Goal: Information Seeking & Learning: Learn about a topic

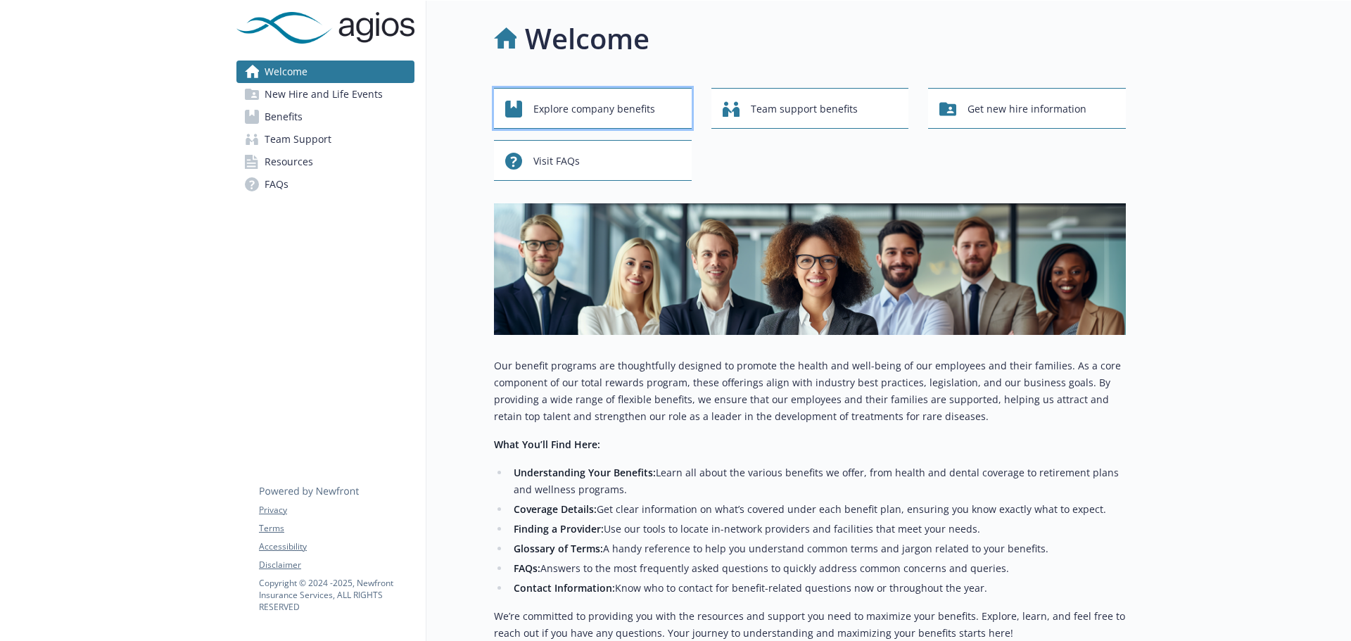
click at [643, 107] on span "Explore company benefits" at bounding box center [594, 109] width 122 height 27
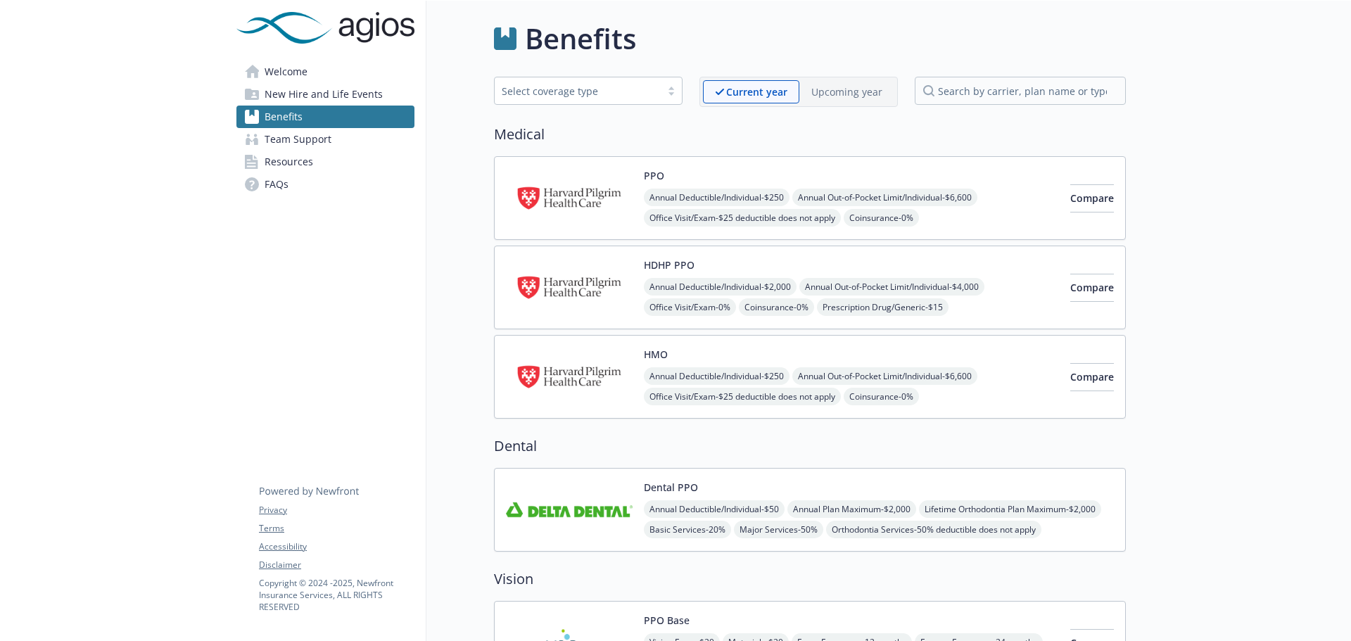
click at [571, 272] on img at bounding box center [569, 288] width 127 height 60
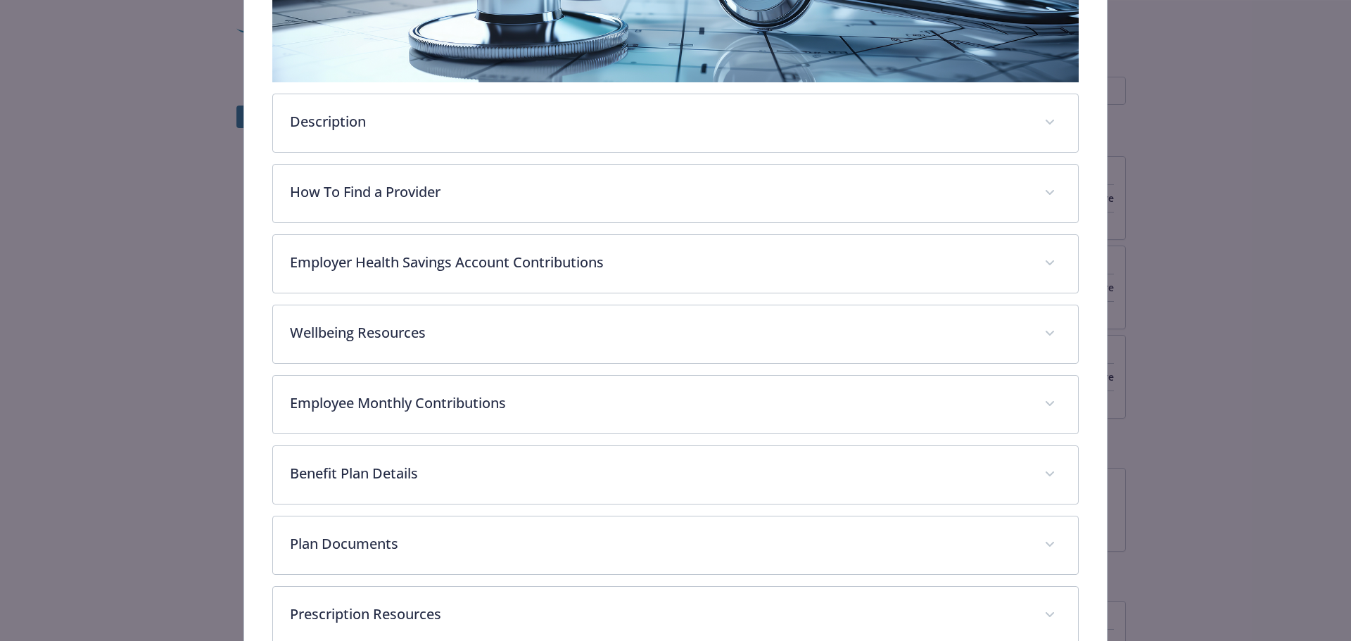
scroll to position [324, 0]
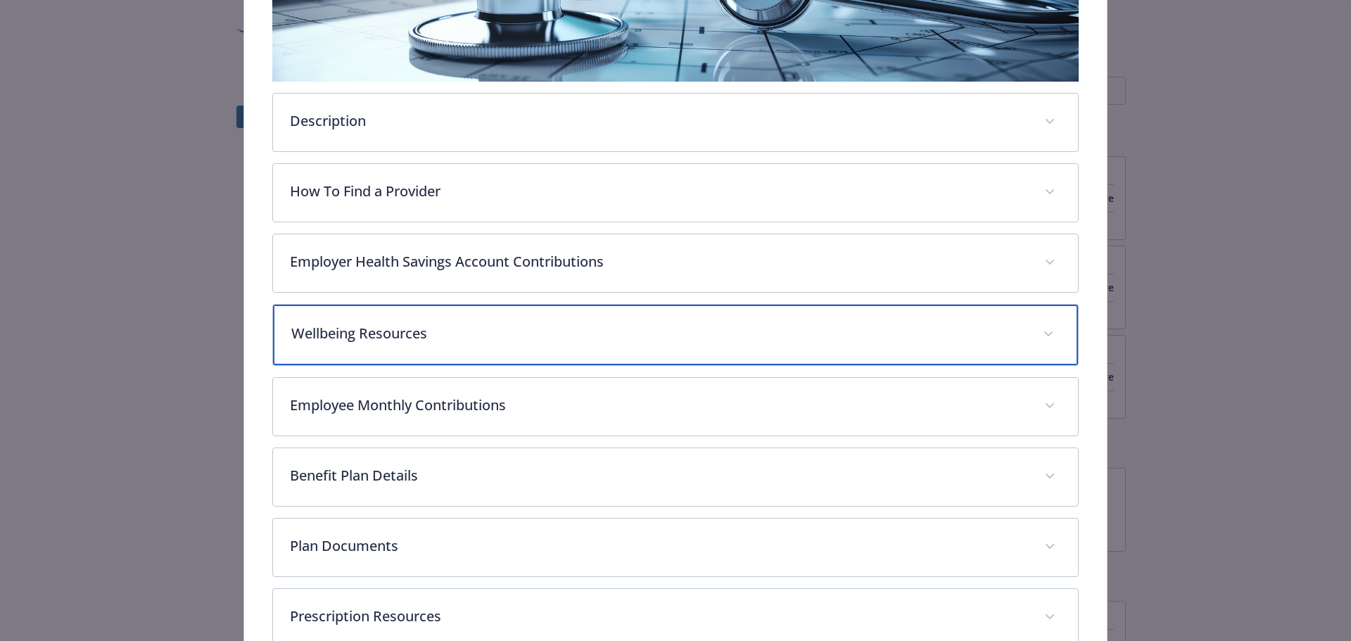
click at [887, 330] on p "Wellbeing Resources" at bounding box center [658, 333] width 735 height 21
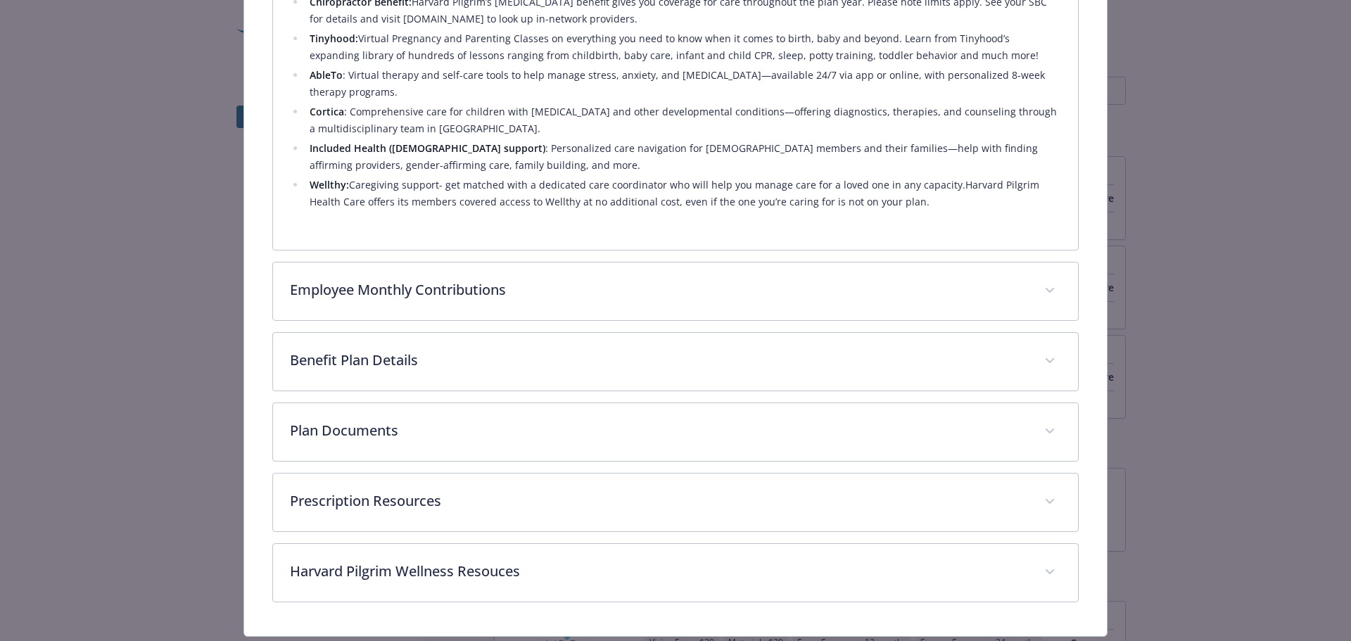
scroll to position [887, 0]
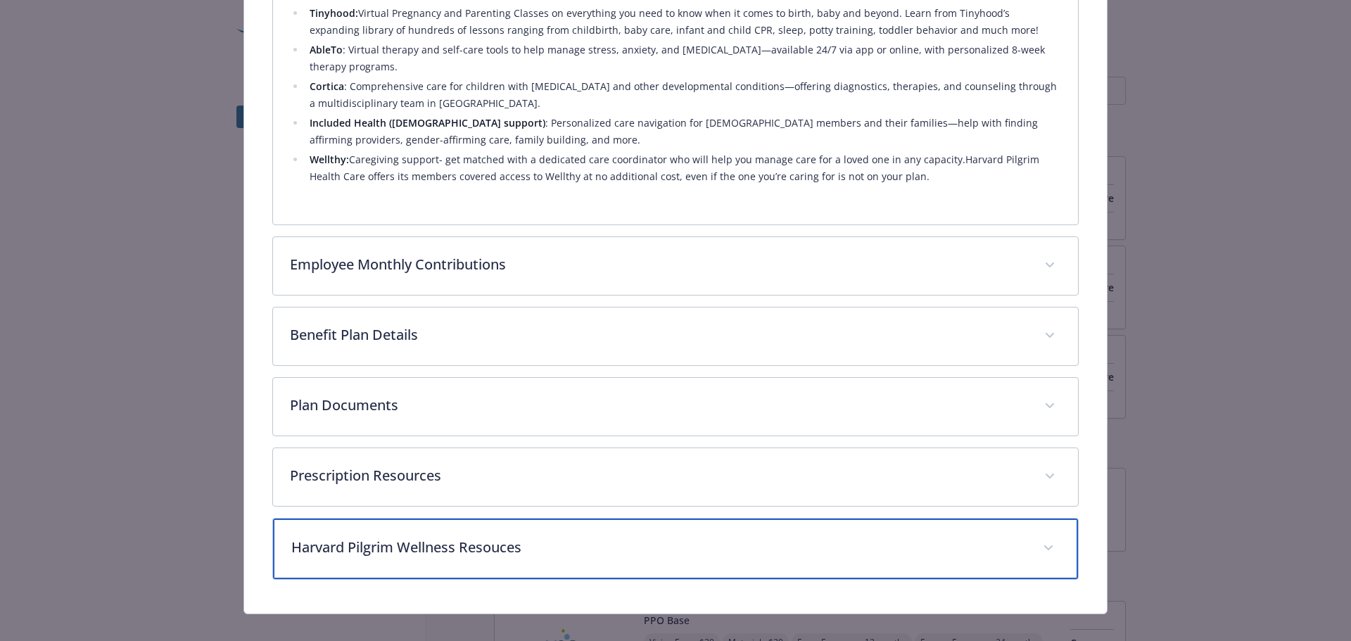
click at [972, 563] on div "Harvard Pilgrim Wellness Resouces" at bounding box center [676, 549] width 806 height 61
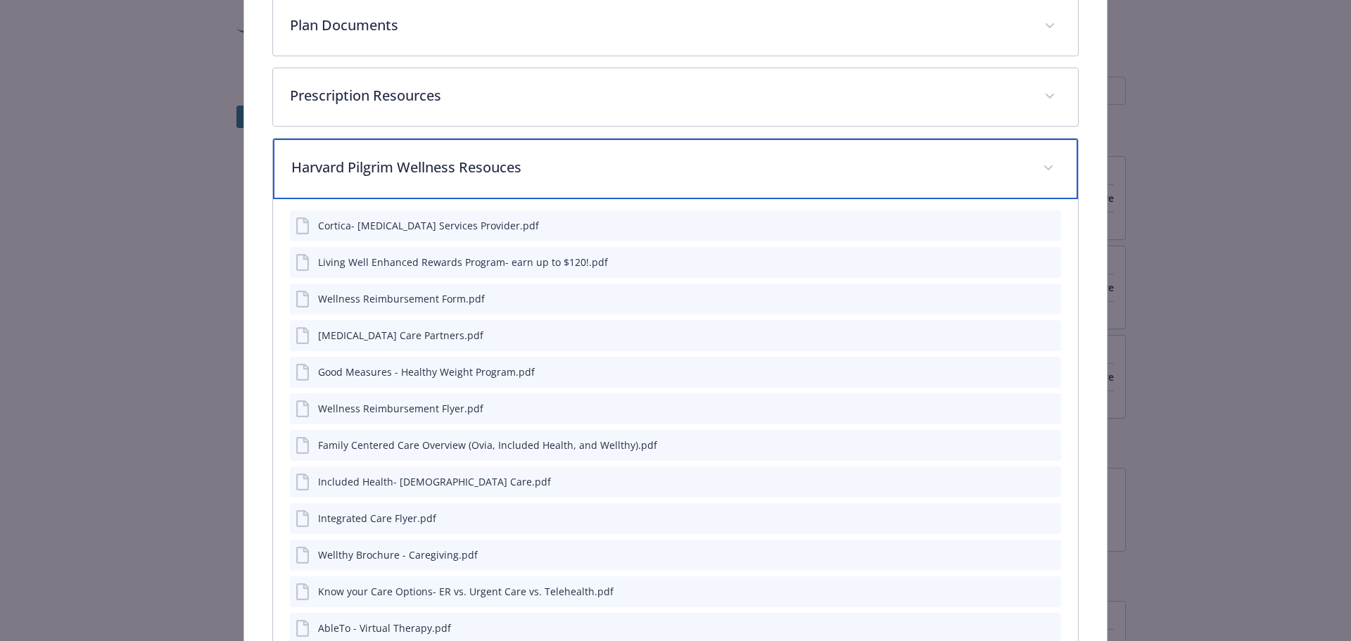
scroll to position [1306, 0]
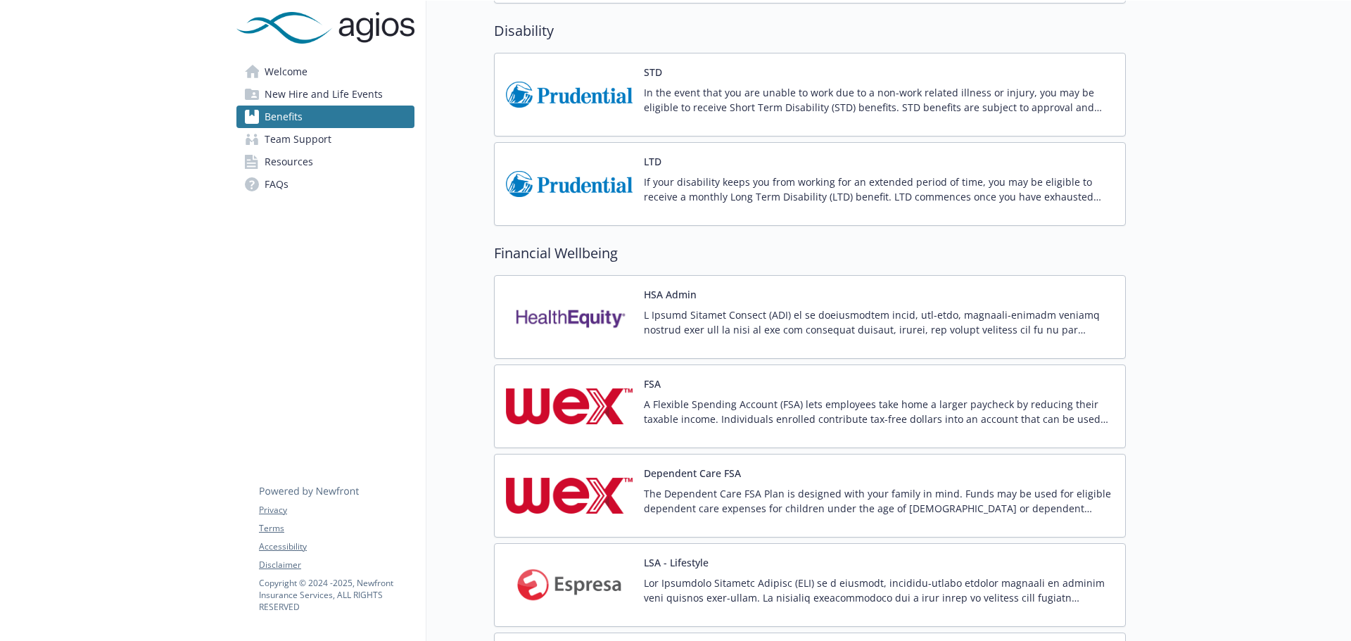
scroll to position [1056, 0]
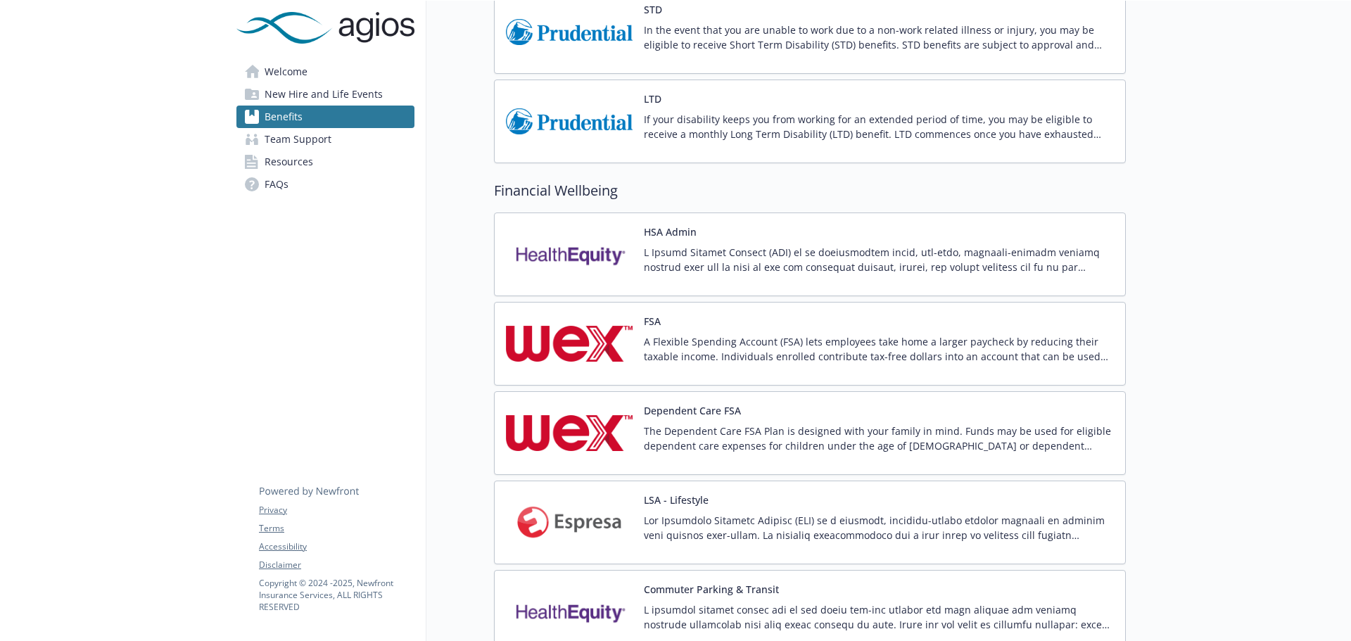
click at [902, 526] on p at bounding box center [879, 528] width 470 height 30
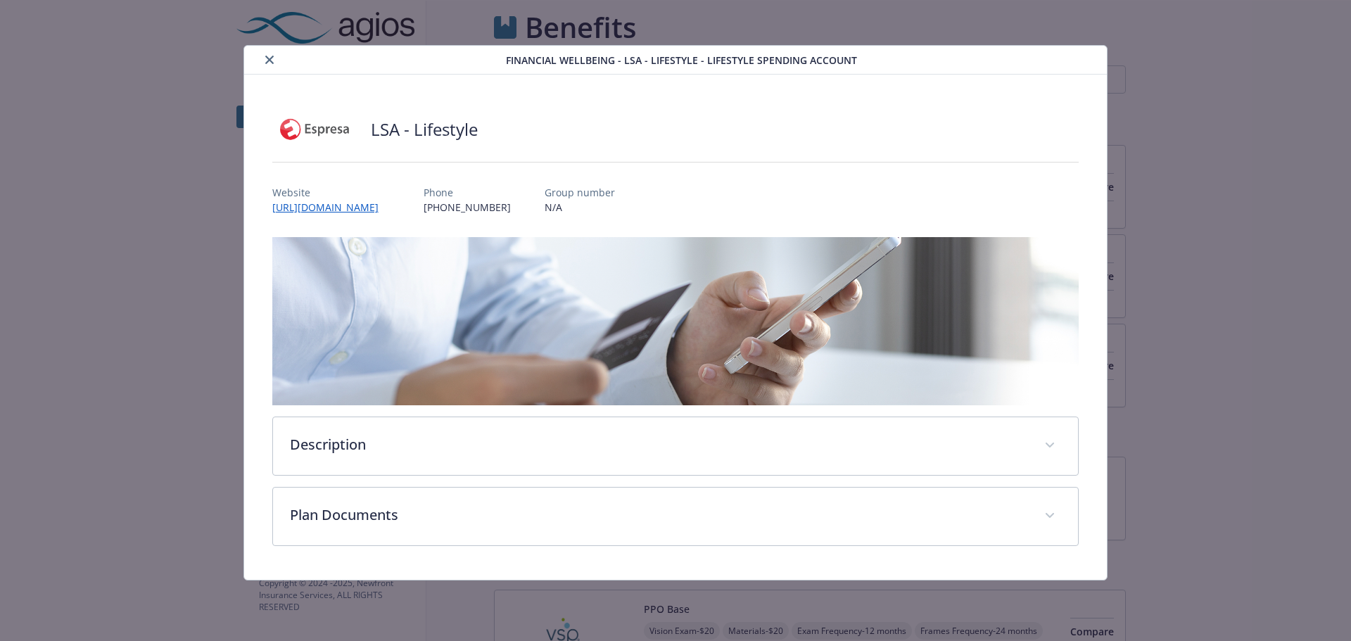
scroll to position [1056, 0]
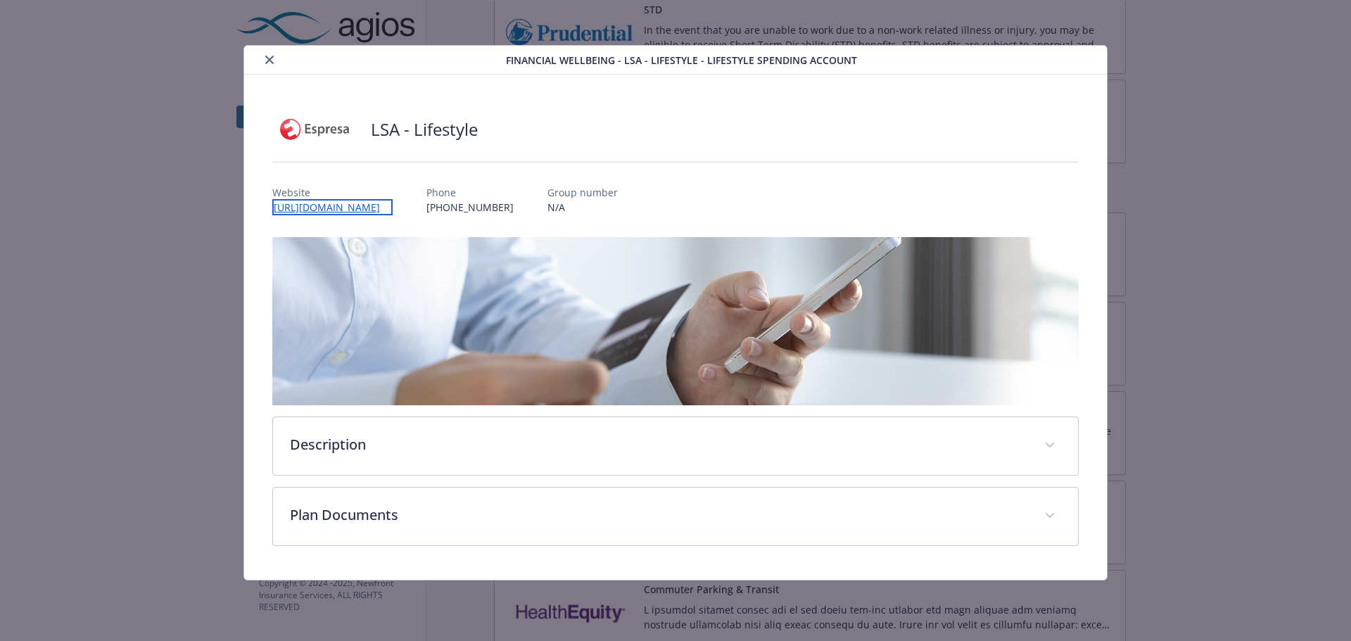
click at [393, 205] on link "[URL][DOMAIN_NAME]" at bounding box center [332, 207] width 120 height 16
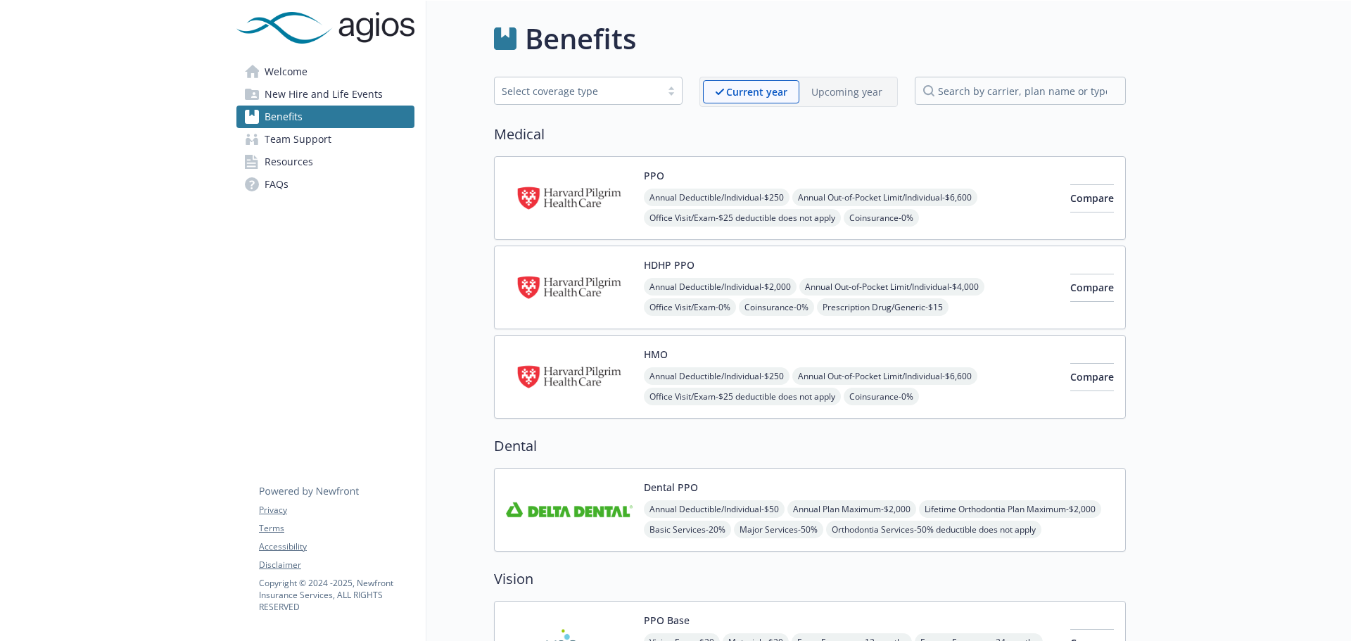
click at [291, 66] on span "Welcome" at bounding box center [286, 72] width 43 height 23
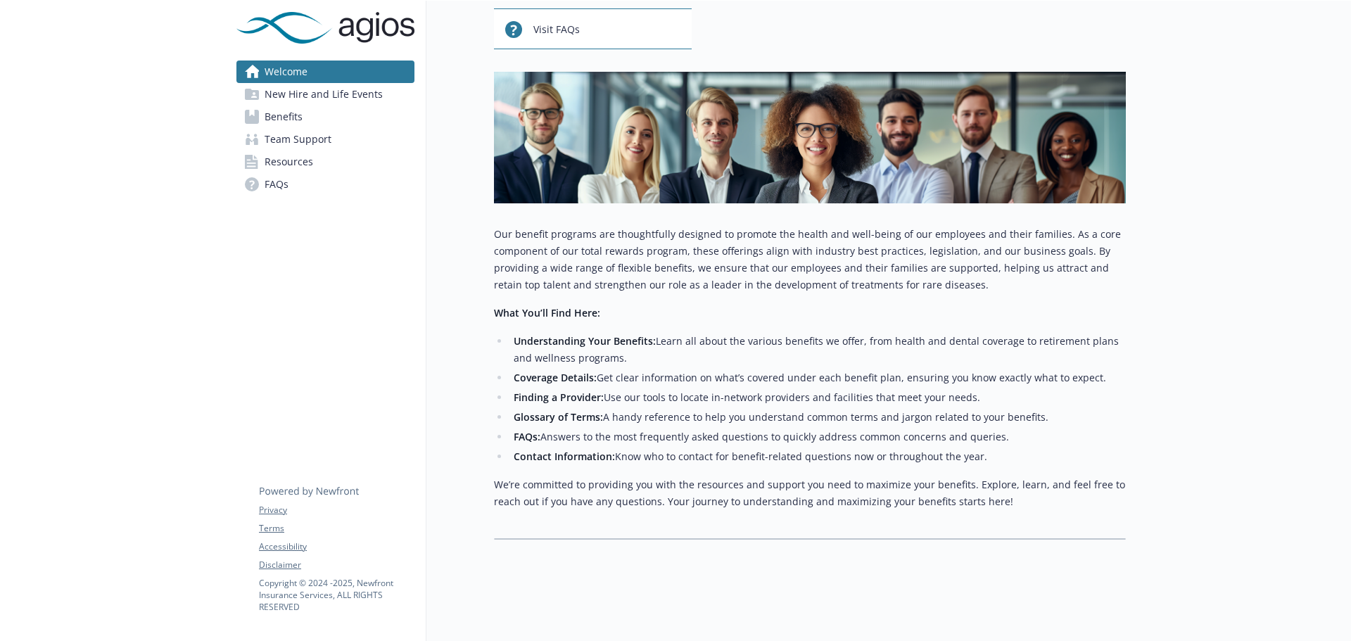
scroll to position [142, 0]
click at [305, 170] on span "Resources" at bounding box center [289, 162] width 49 height 23
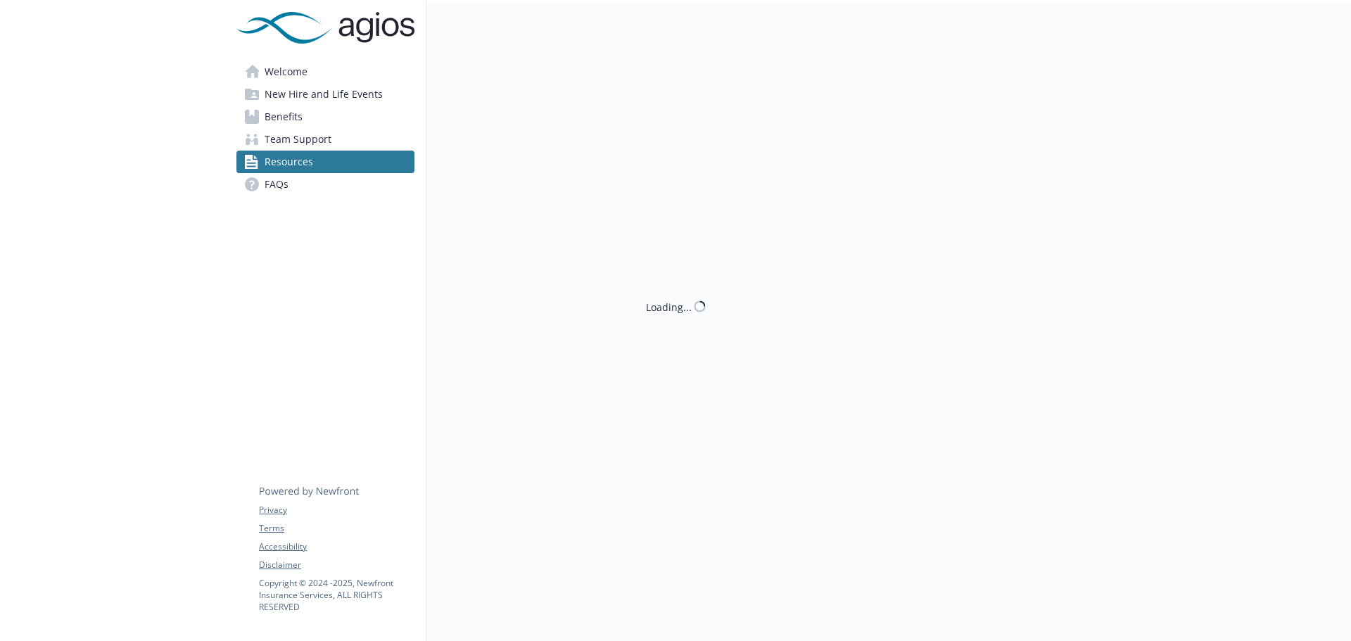
scroll to position [142, 0]
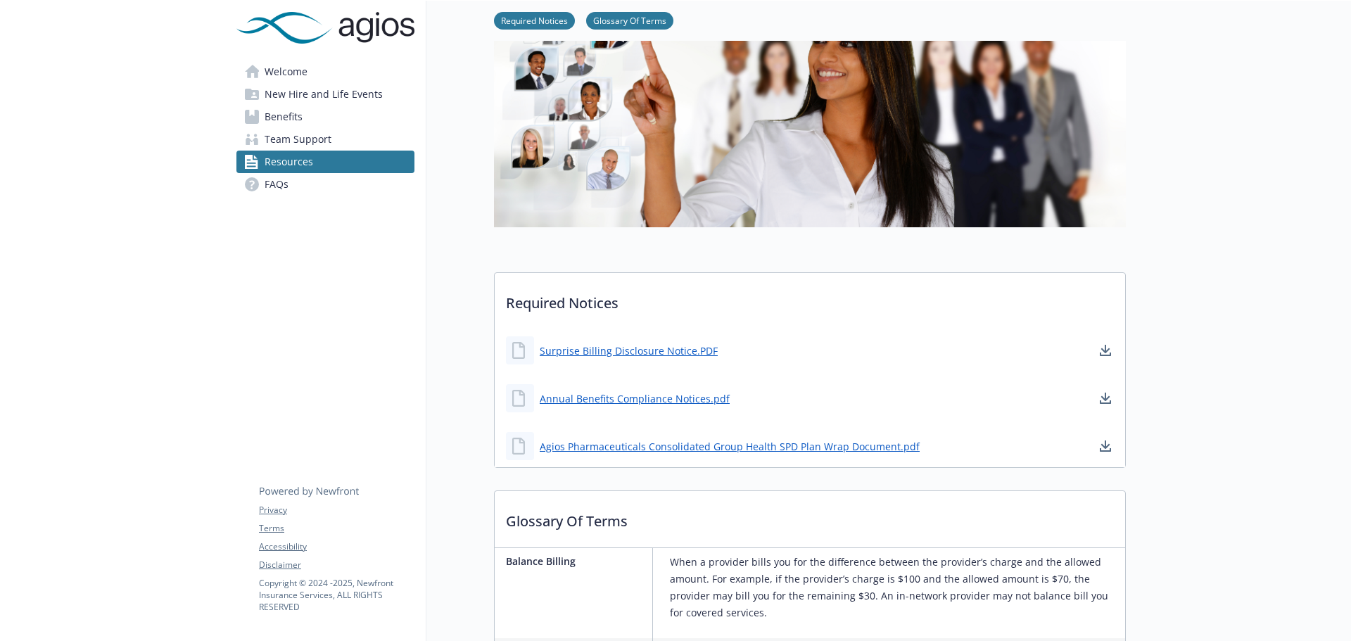
click at [297, 188] on link "FAQs" at bounding box center [325, 184] width 178 height 23
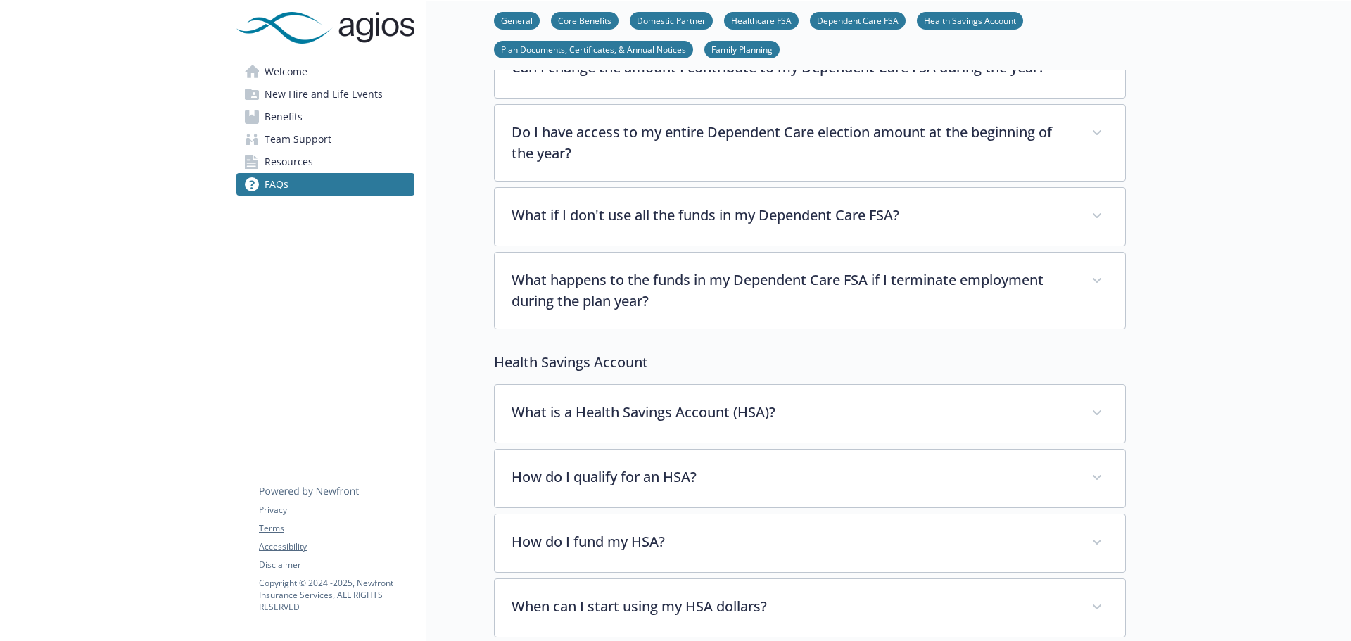
scroll to position [1830, 0]
